Goal: Find specific page/section: Find specific page/section

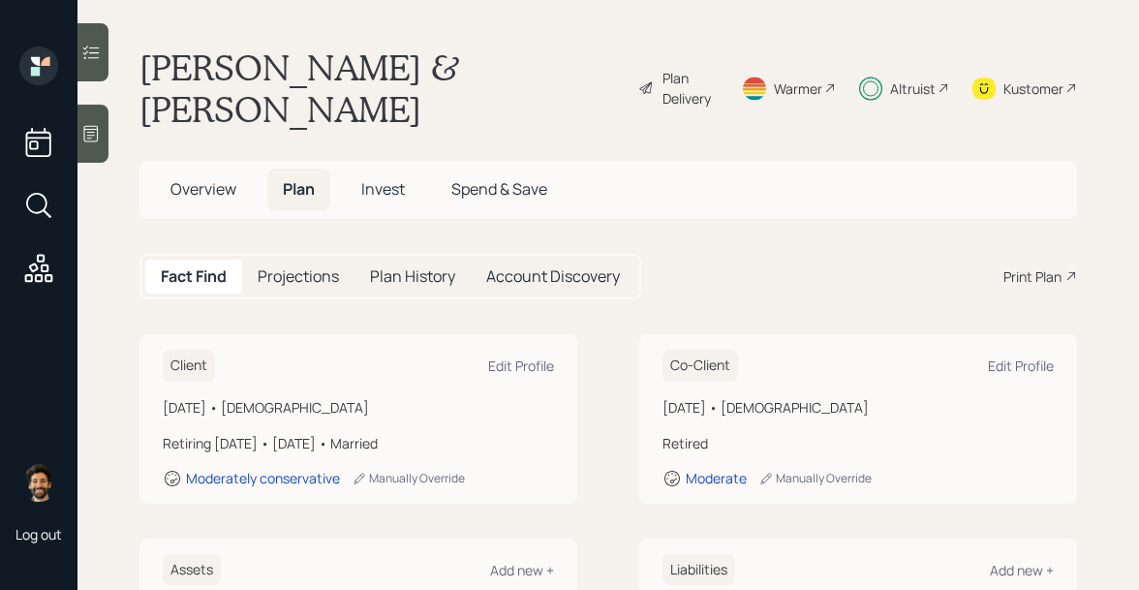
click at [384, 178] on span "Invest" at bounding box center [383, 188] width 44 height 21
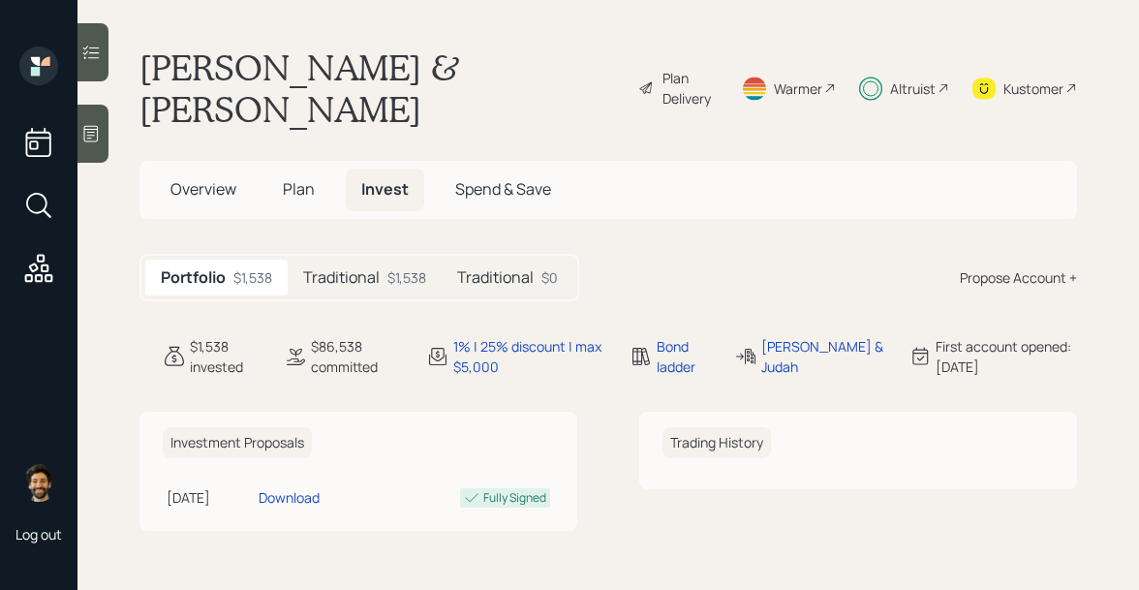
click at [358, 268] on h5 "Traditional" at bounding box center [341, 277] width 76 height 18
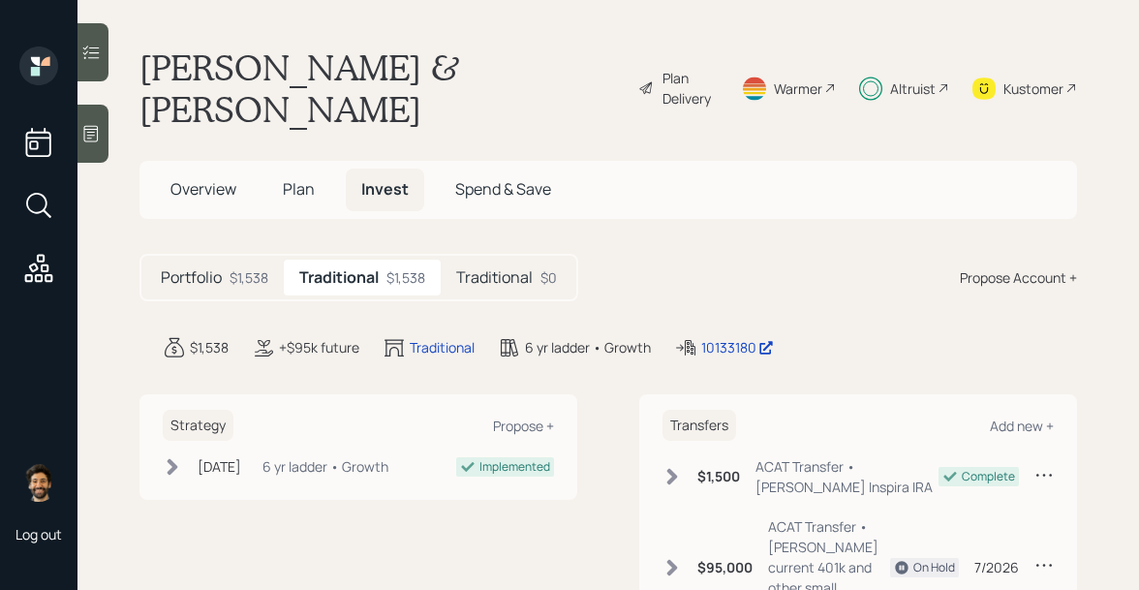
click at [489, 268] on h5 "Traditional" at bounding box center [494, 277] width 76 height 18
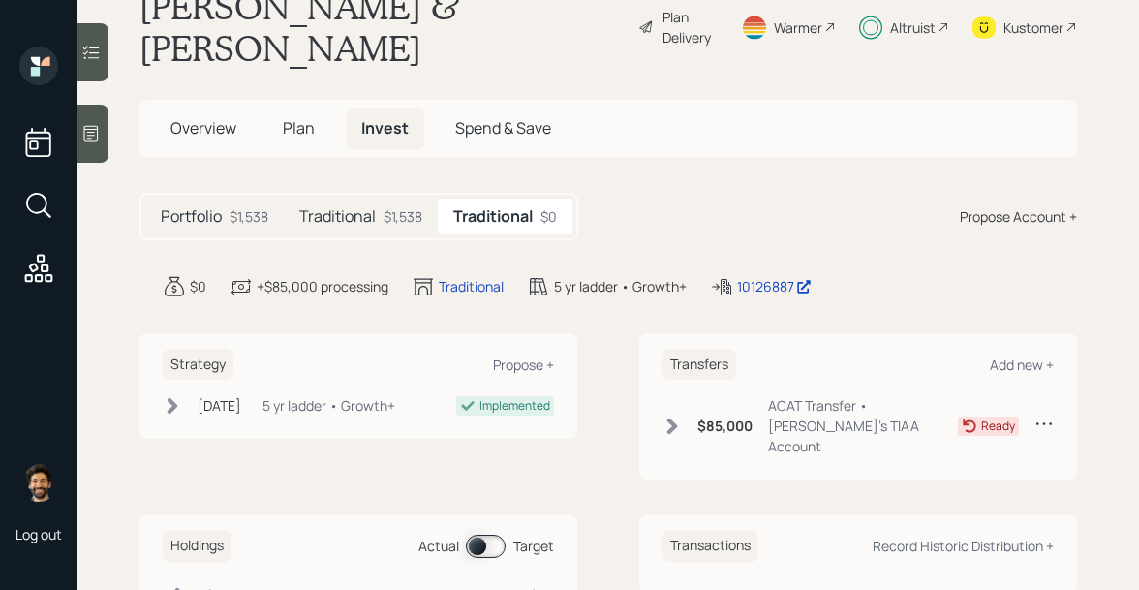
scroll to position [31, 0]
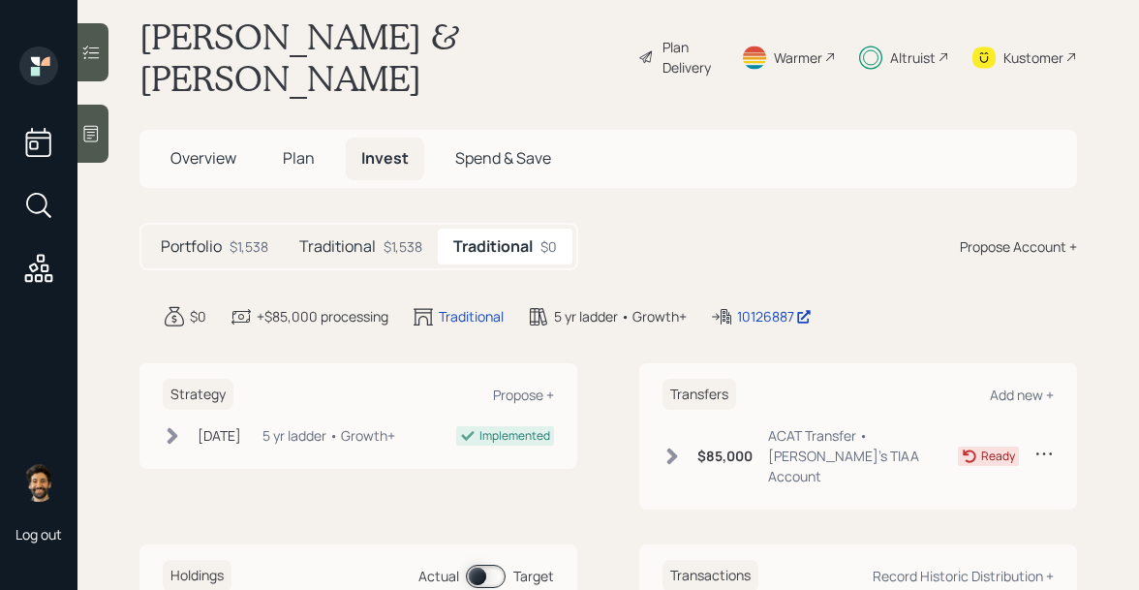
click at [367, 229] on div "Traditional $1,538" at bounding box center [361, 247] width 154 height 36
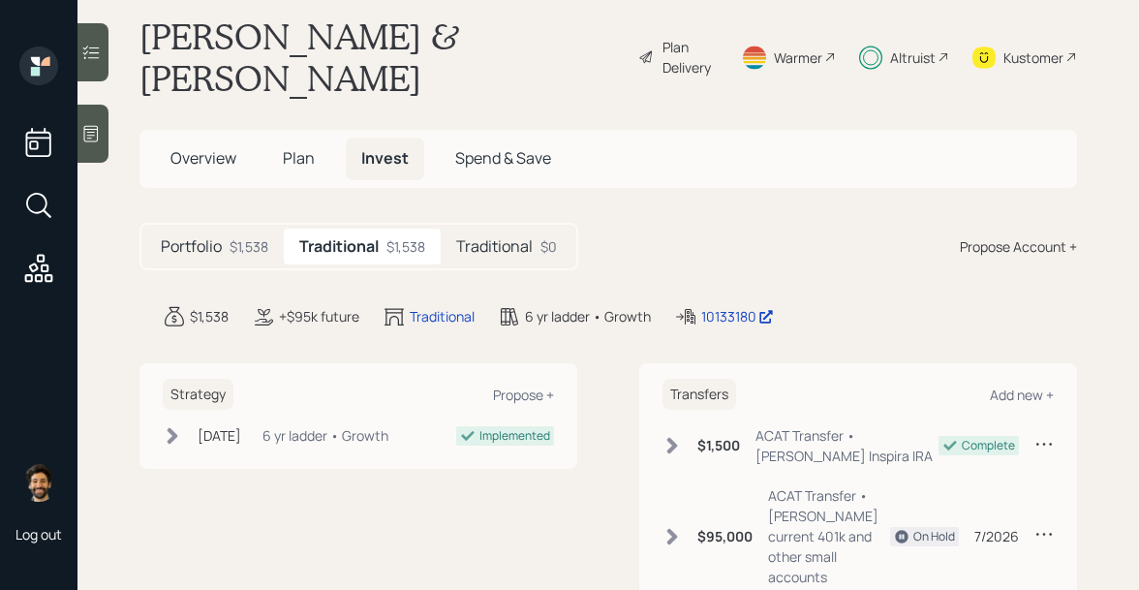
click at [303, 138] on h5 "Plan" at bounding box center [298, 159] width 63 height 42
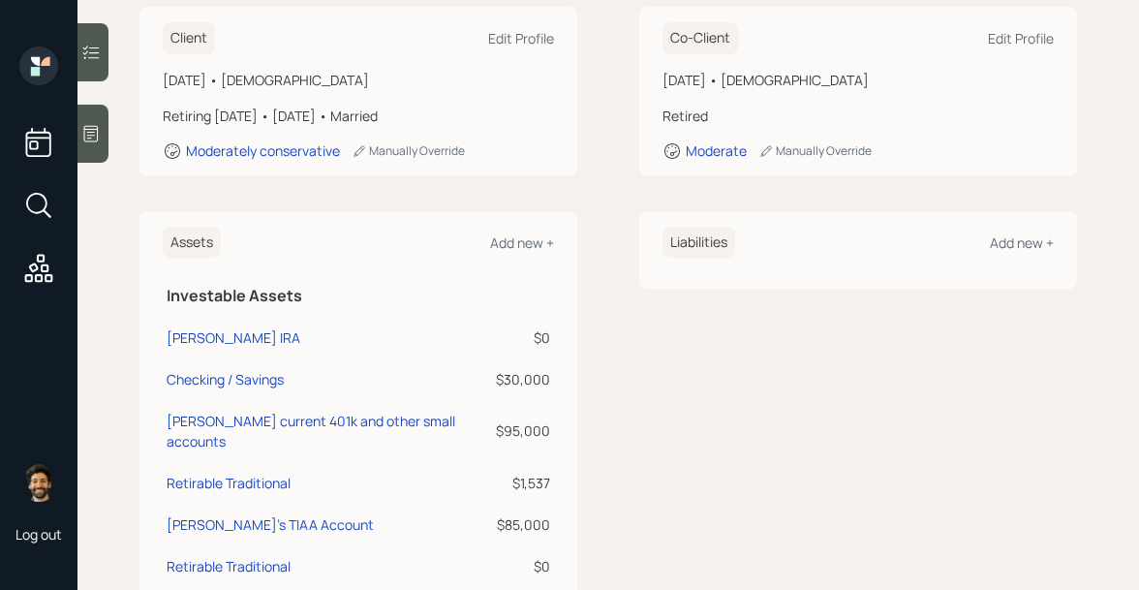
scroll to position [331, 0]
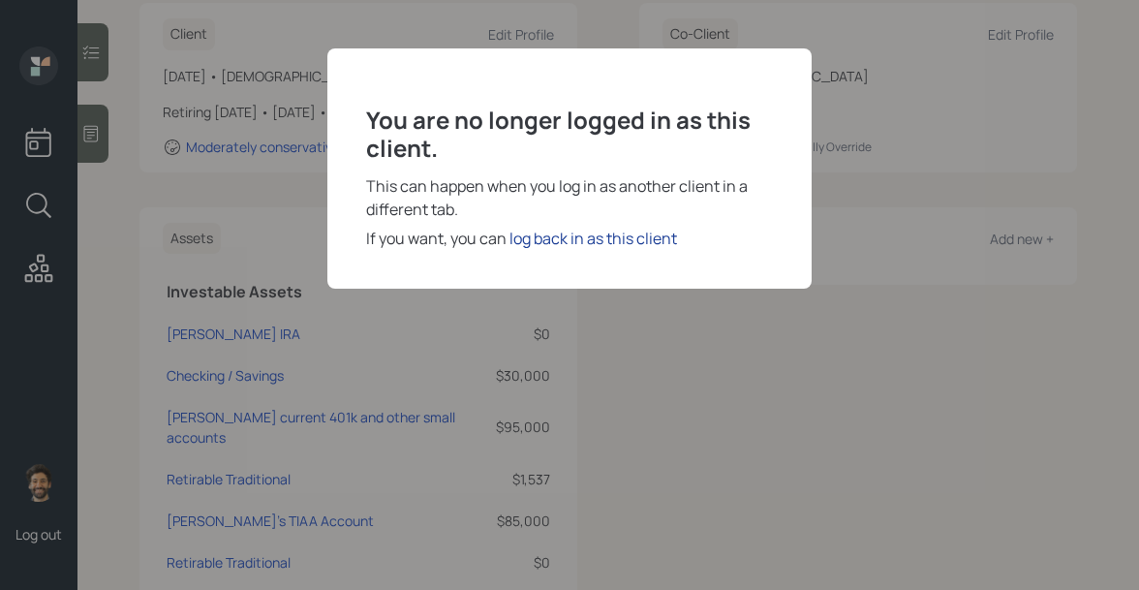
click at [580, 238] on div "log back in as this client" at bounding box center [593, 238] width 168 height 23
